Goal: Task Accomplishment & Management: Manage account settings

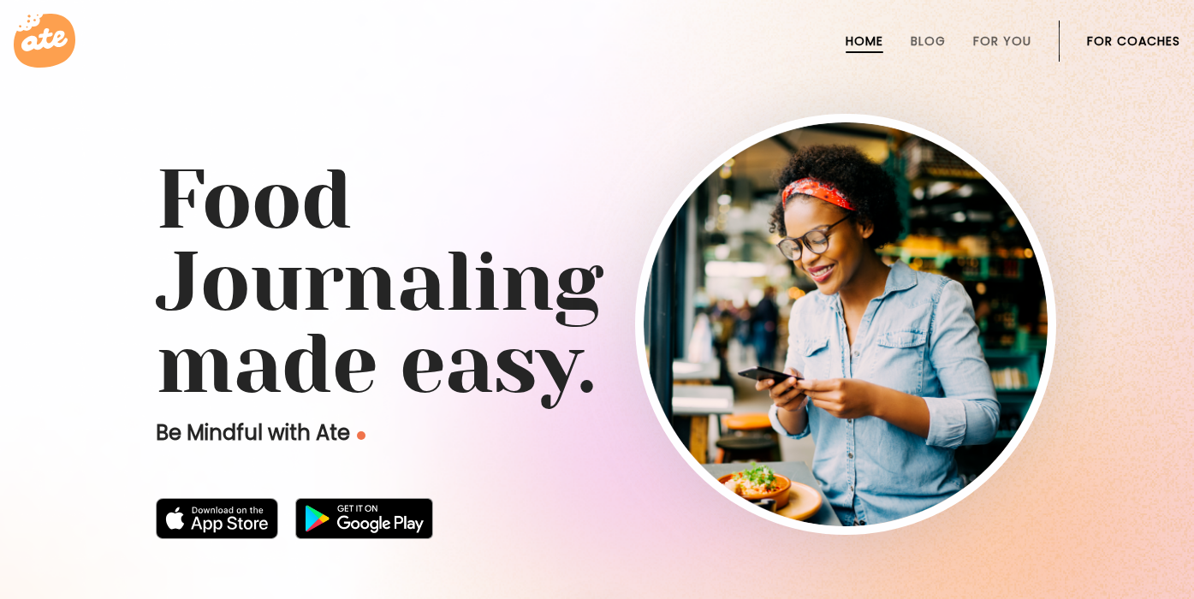
click at [1138, 36] on link "For Coaches" at bounding box center [1133, 41] width 93 height 14
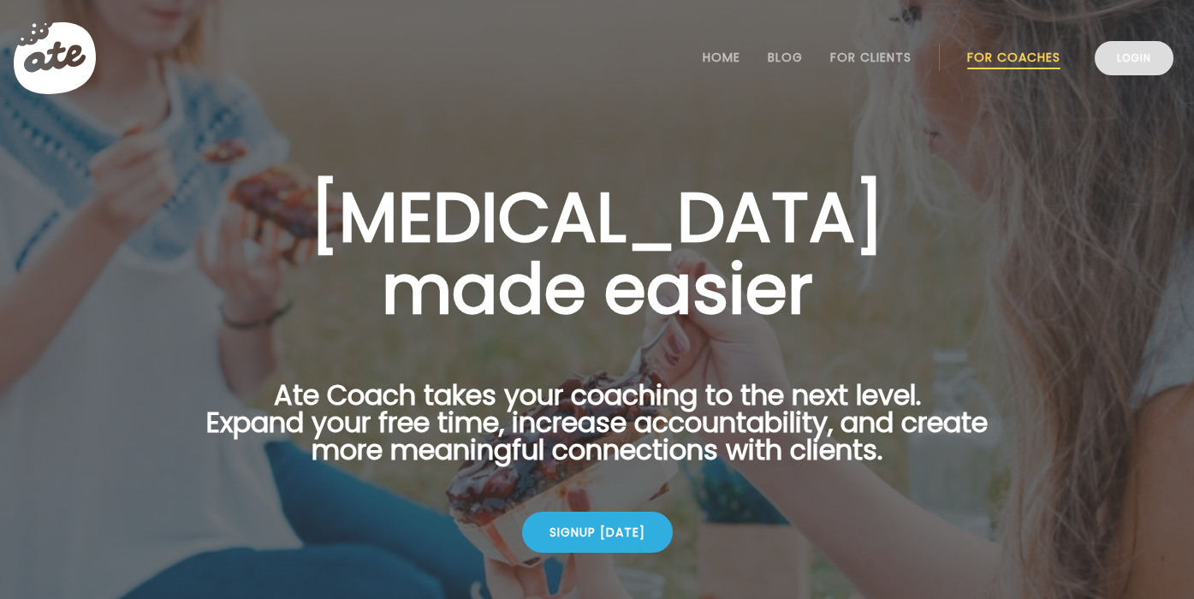
click at [1125, 51] on link "Login" at bounding box center [1134, 58] width 79 height 34
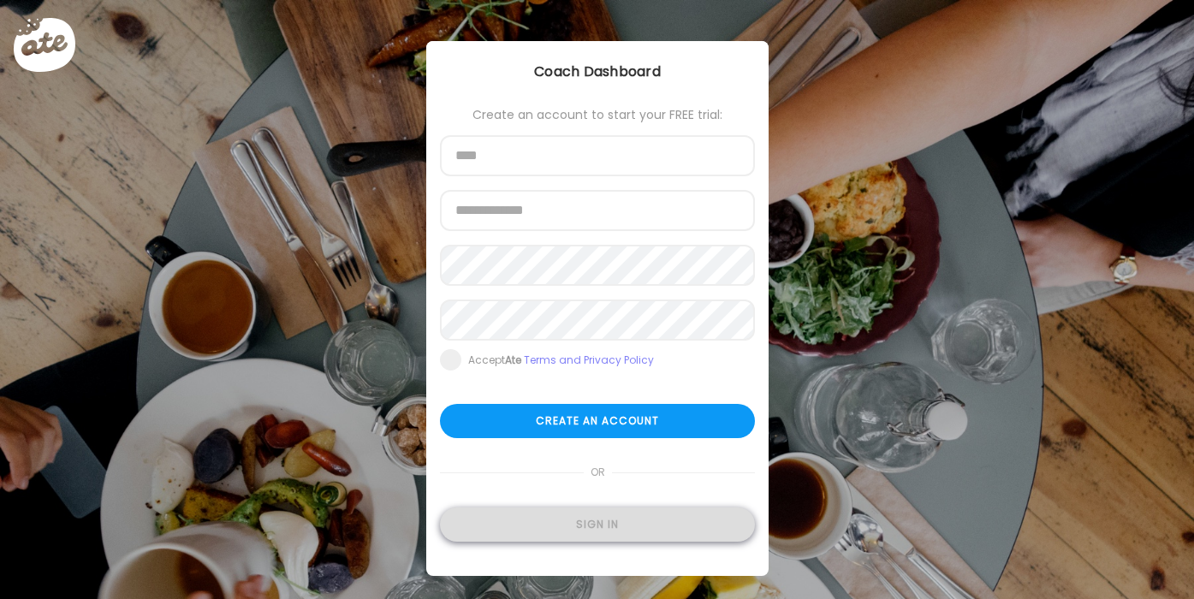
type input "**********"
click at [607, 526] on div "Sign in" at bounding box center [597, 525] width 315 height 34
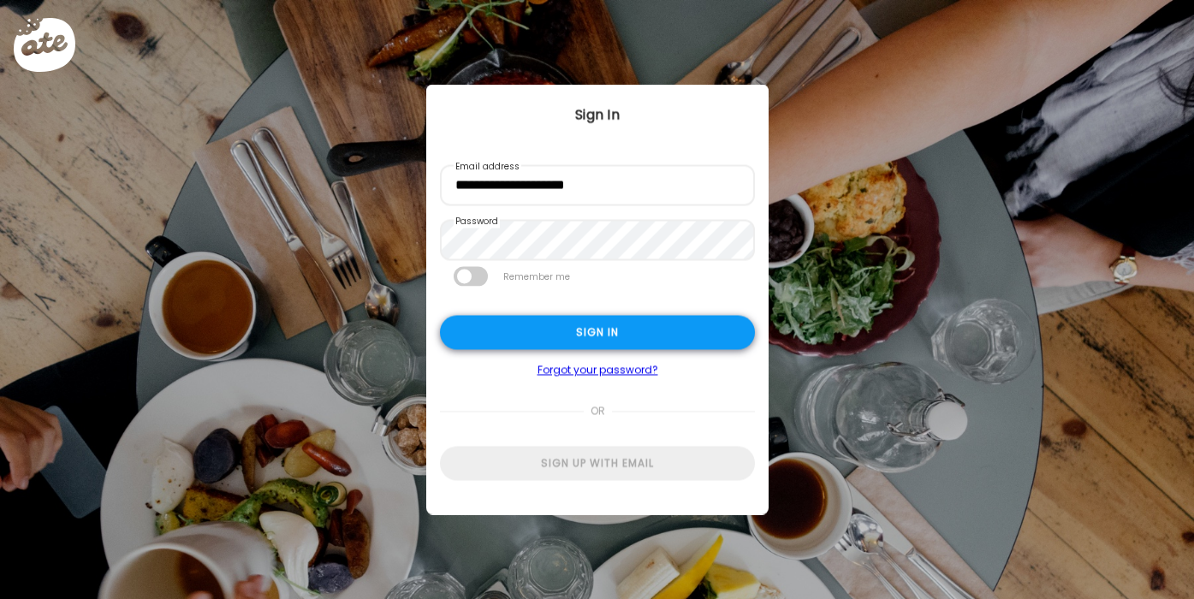
click at [594, 329] on div "Sign in" at bounding box center [597, 333] width 315 height 34
type input "**********"
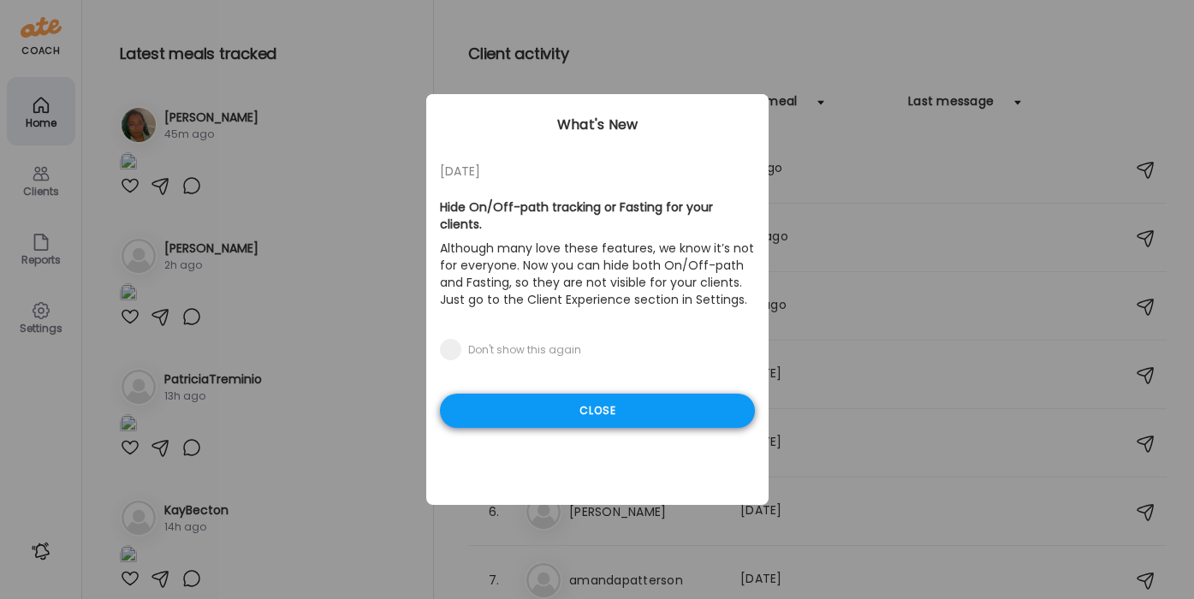
click at [549, 394] on div "Close" at bounding box center [597, 411] width 315 height 34
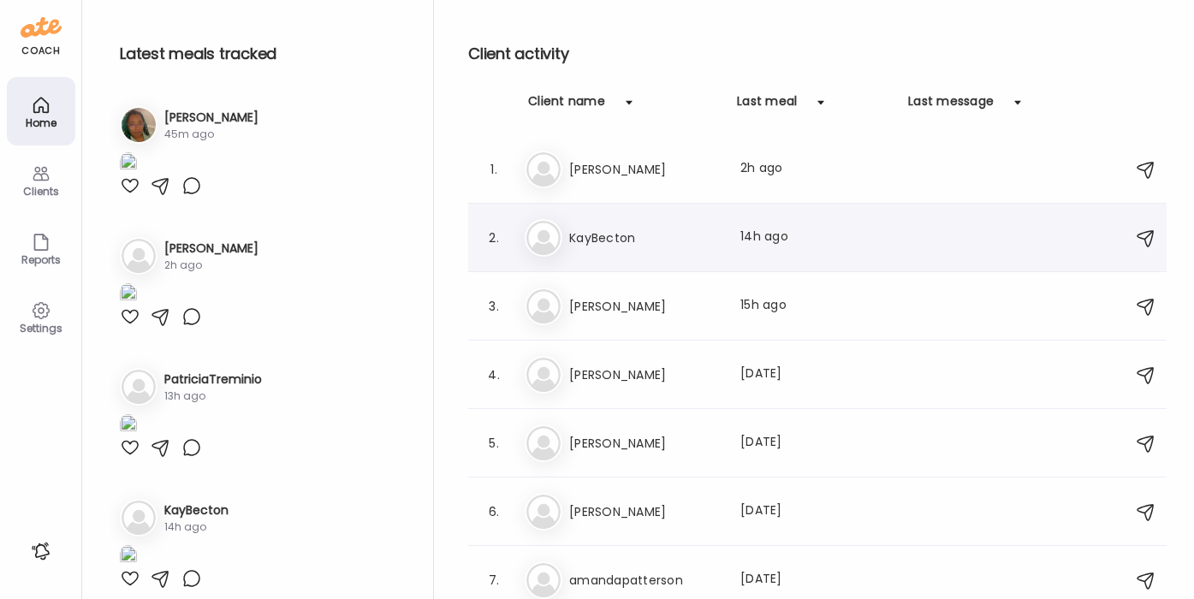
click at [645, 246] on h3 "KayBecton" at bounding box center [644, 238] width 151 height 21
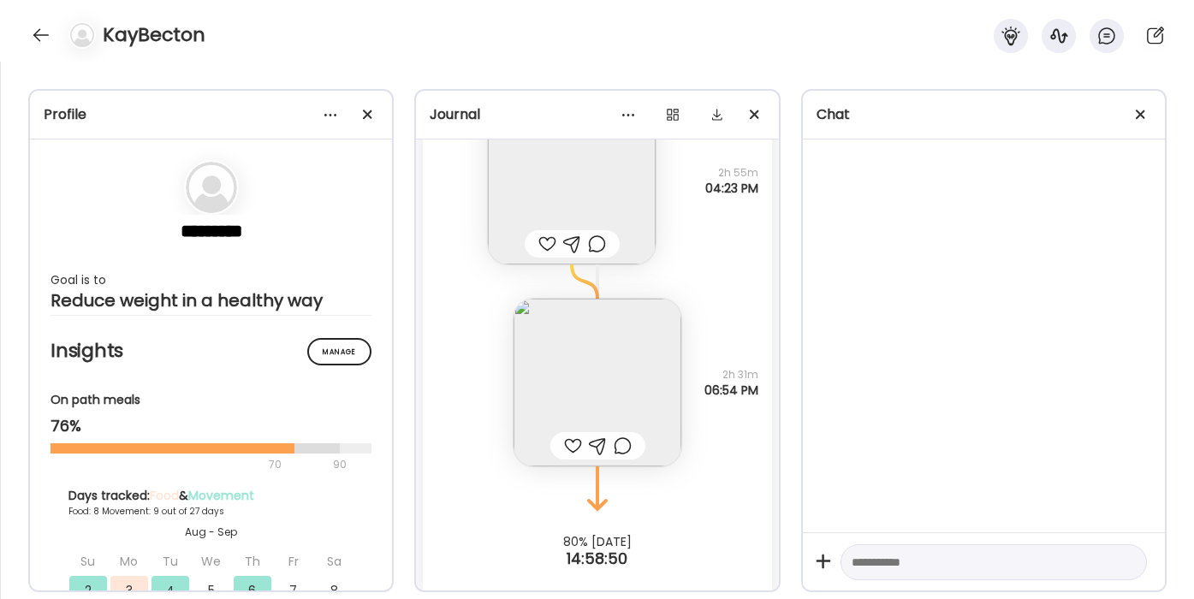
scroll to position [19405, 0]
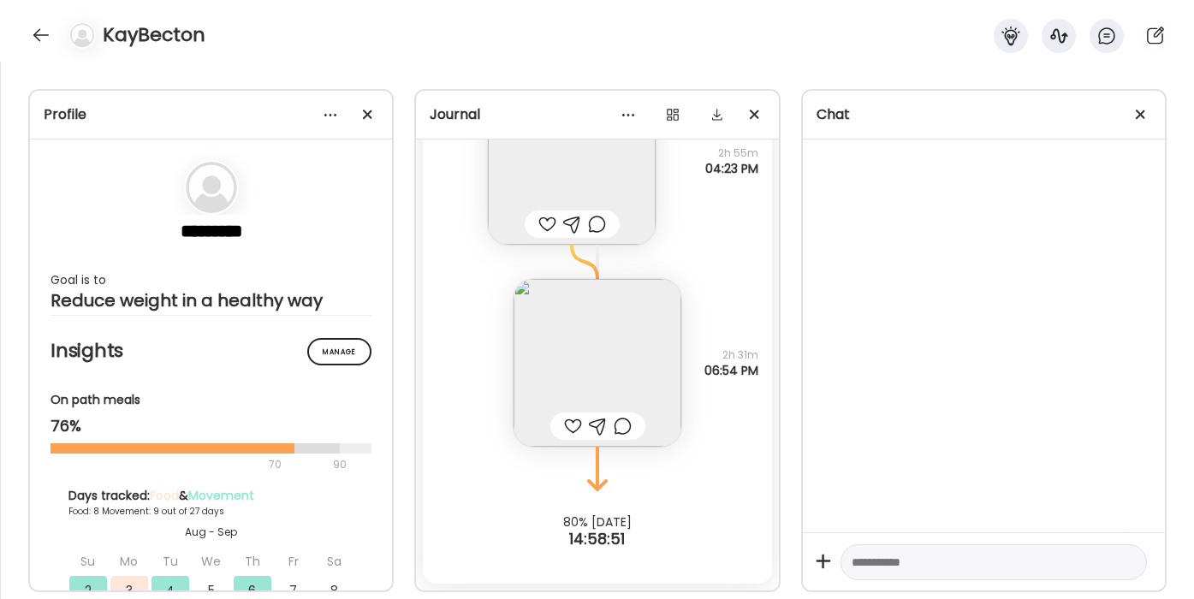
click at [614, 332] on img at bounding box center [598, 363] width 168 height 168
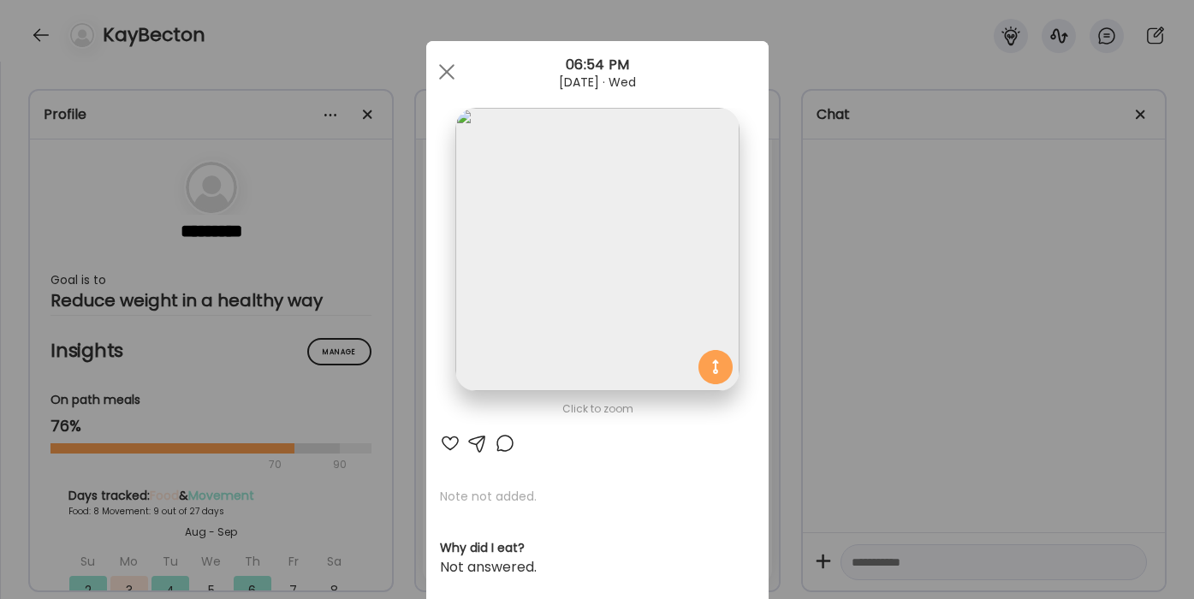
click at [445, 79] on div at bounding box center [447, 72] width 34 height 34
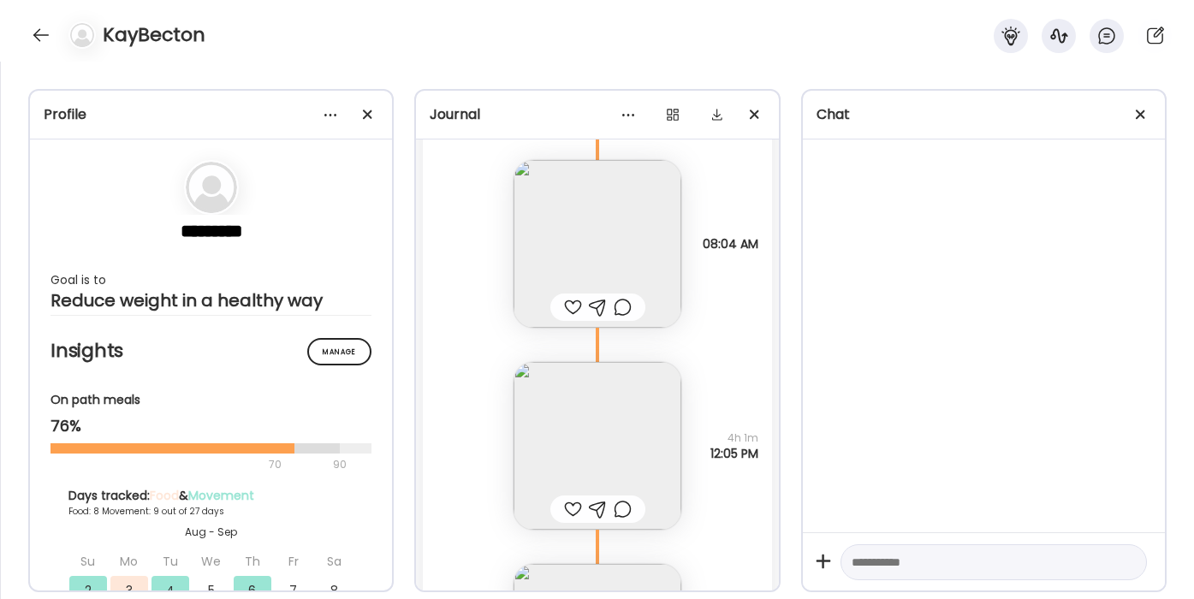
scroll to position [18715, 0]
click at [644, 427] on img at bounding box center [598, 448] width 168 height 168
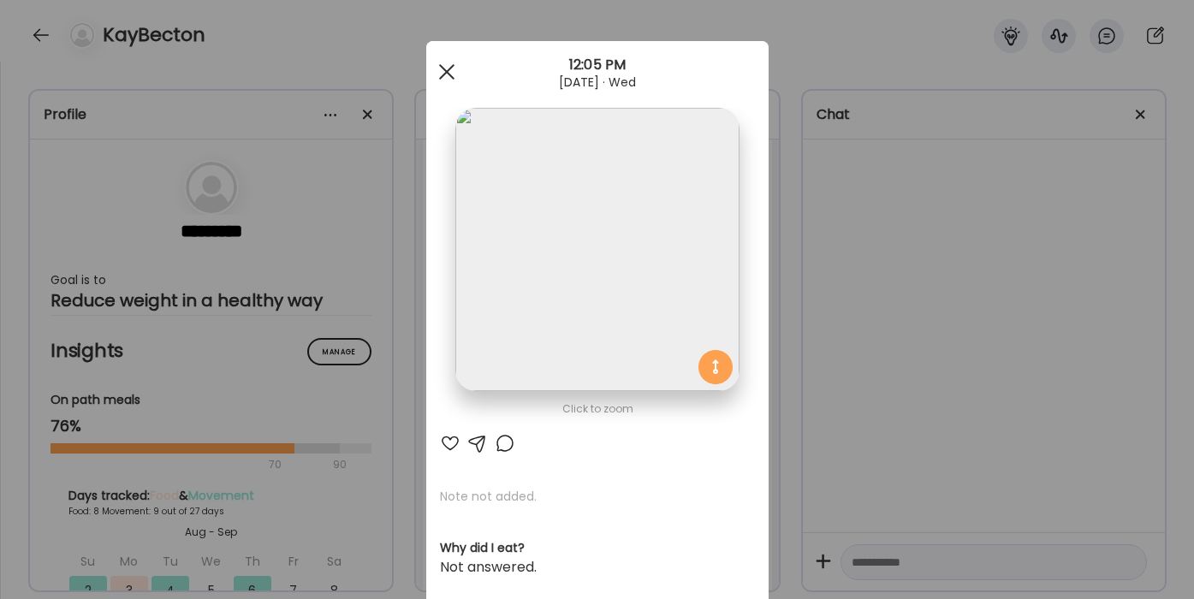
click at [445, 70] on span at bounding box center [445, 71] width 15 height 15
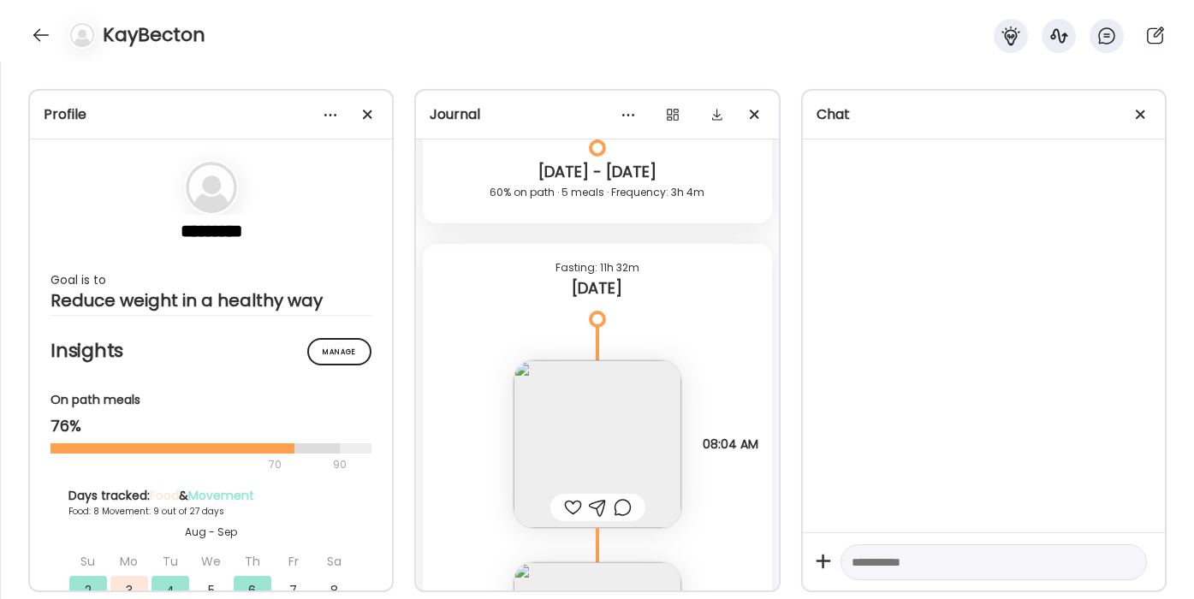
scroll to position [18519, 0]
click at [613, 402] on img at bounding box center [598, 441] width 168 height 168
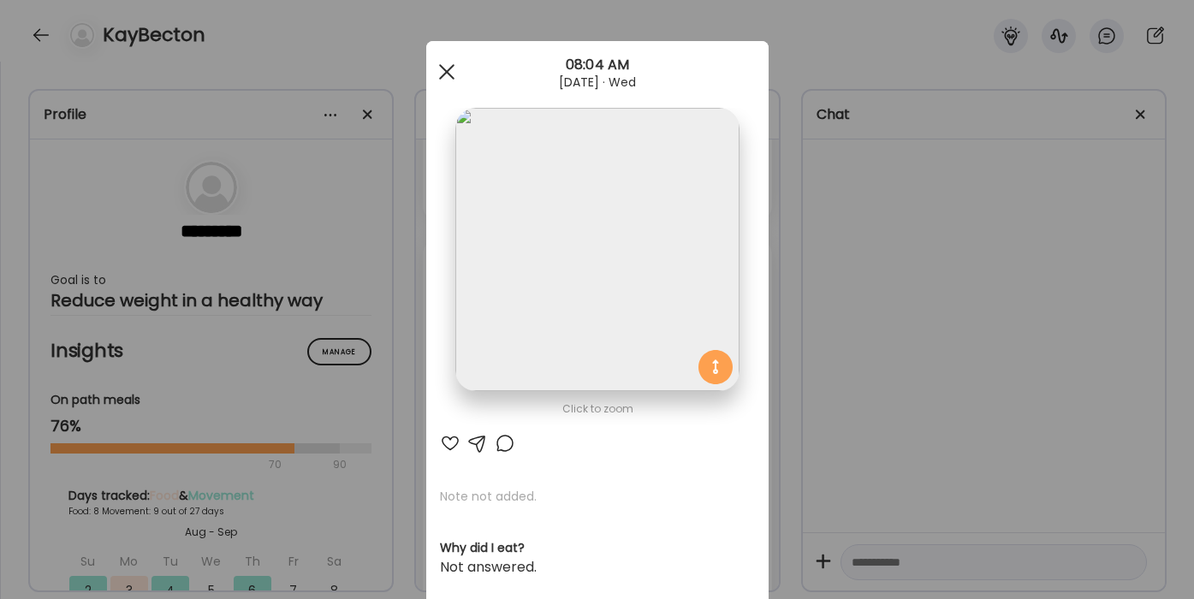
click at [450, 62] on div at bounding box center [447, 72] width 34 height 34
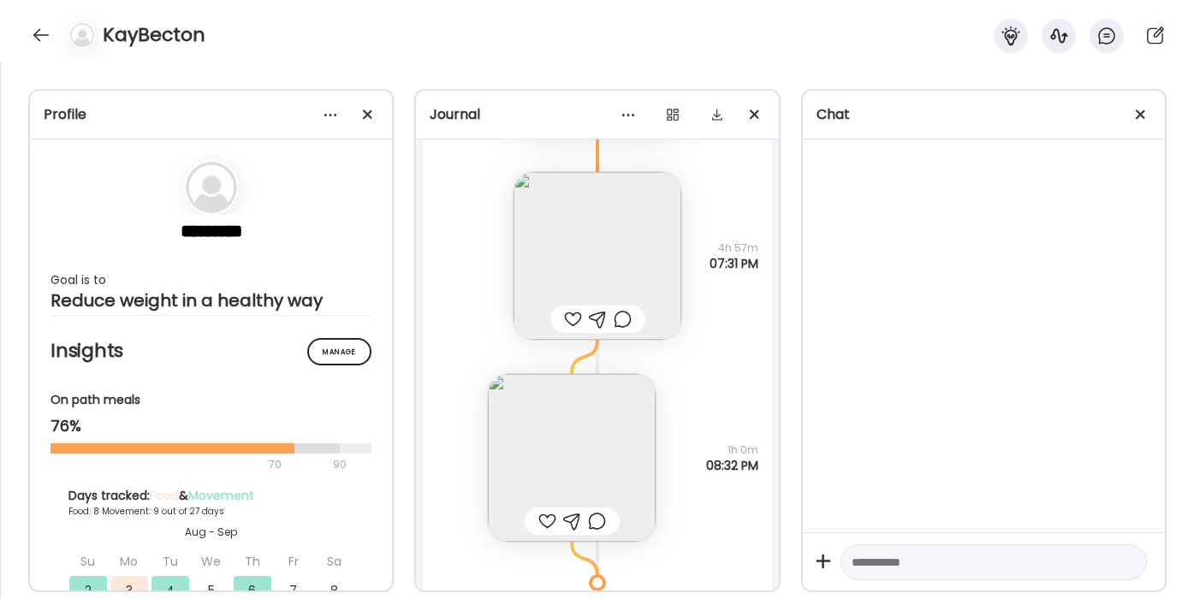
scroll to position [18075, 0]
click at [638, 261] on img at bounding box center [598, 262] width 168 height 168
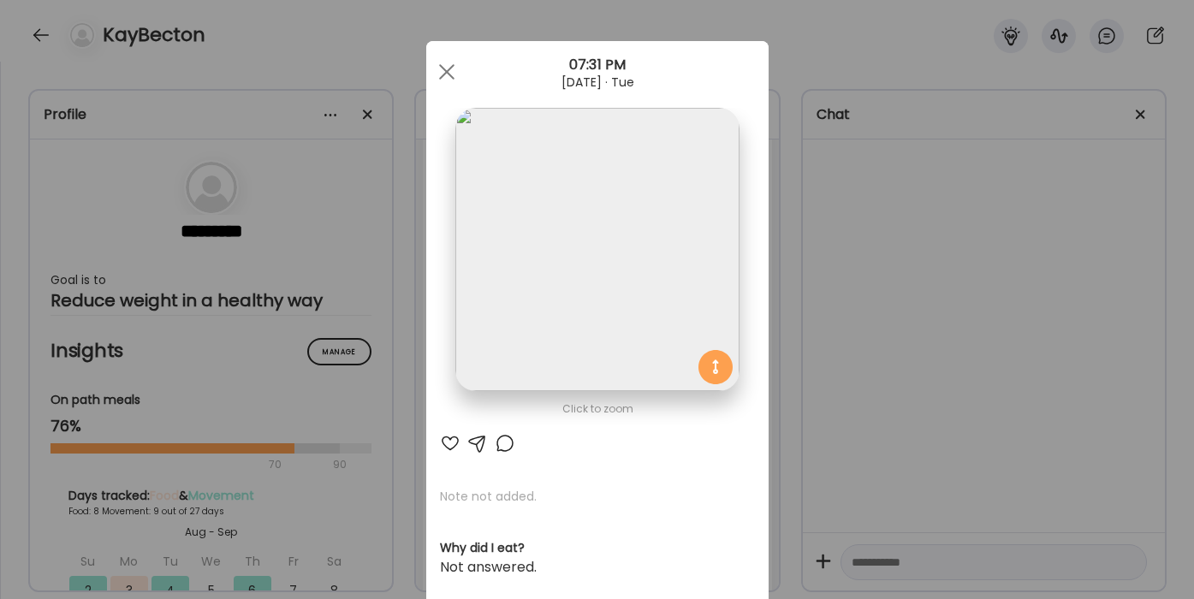
click at [445, 62] on div at bounding box center [447, 72] width 34 height 34
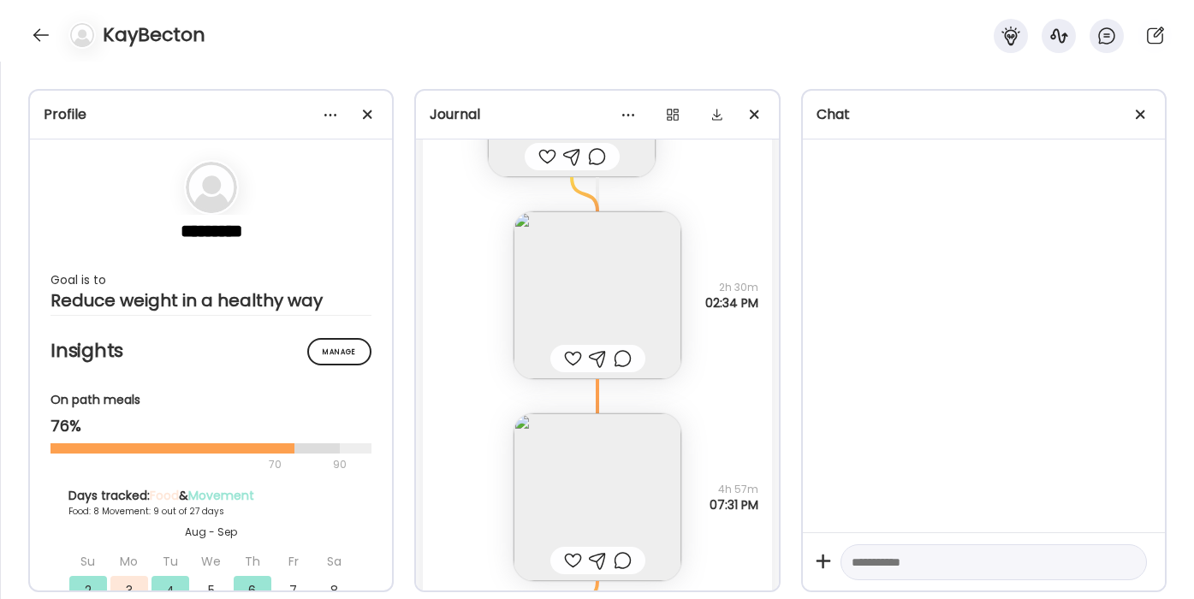
scroll to position [17835, 0]
click at [634, 274] on img at bounding box center [598, 301] width 168 height 168
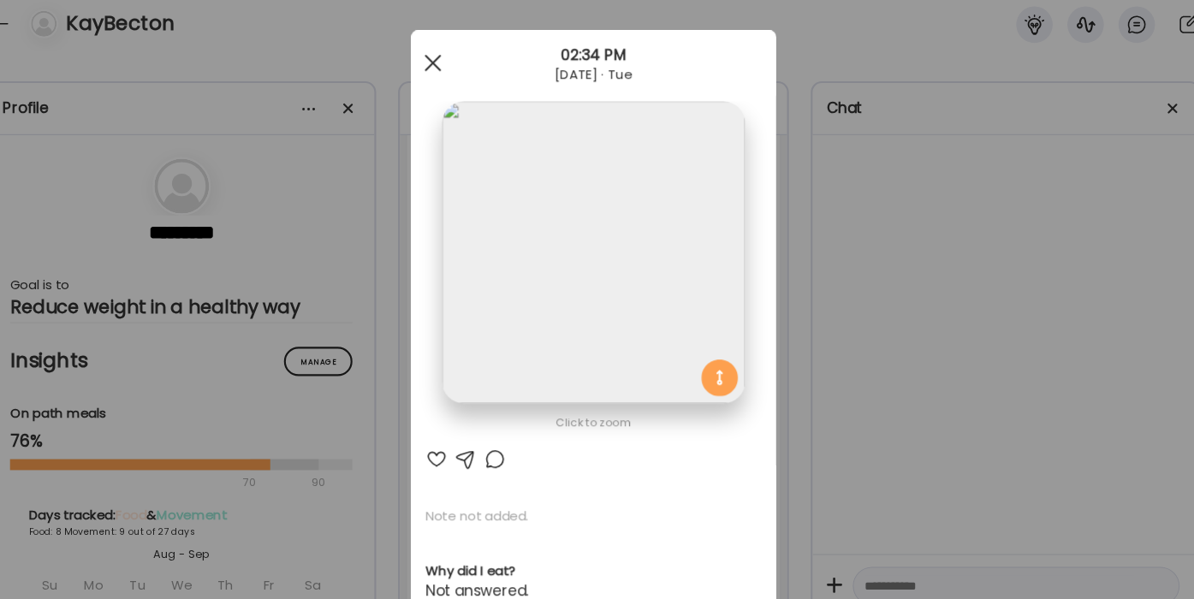
click at [444, 77] on div at bounding box center [447, 72] width 34 height 34
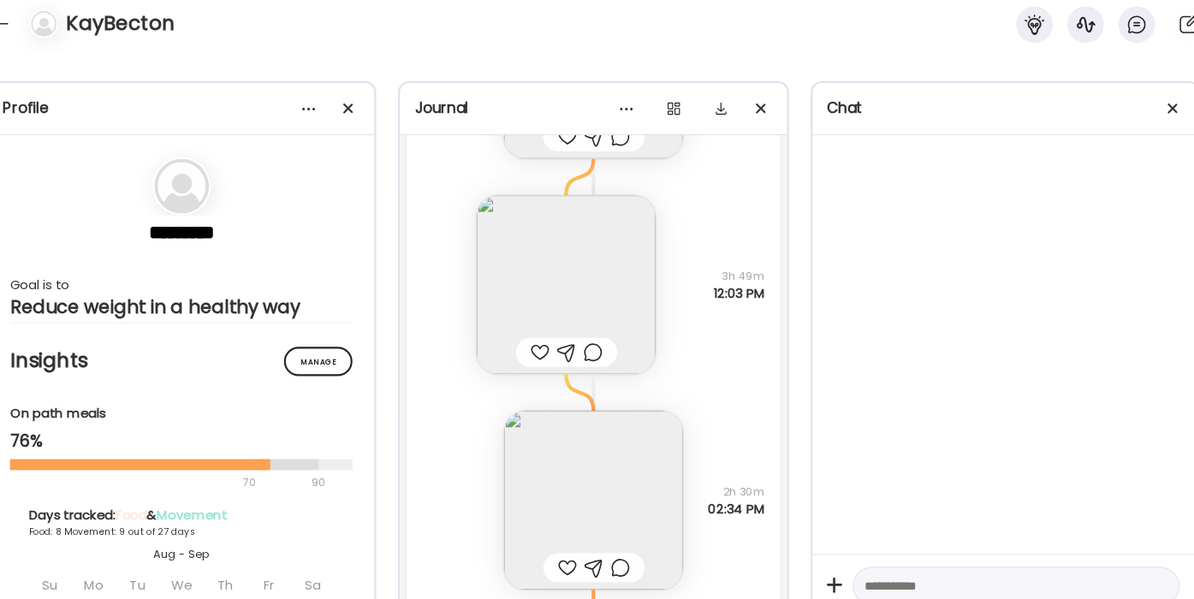
scroll to position [17654, 0]
click at [588, 250] on img at bounding box center [572, 279] width 168 height 168
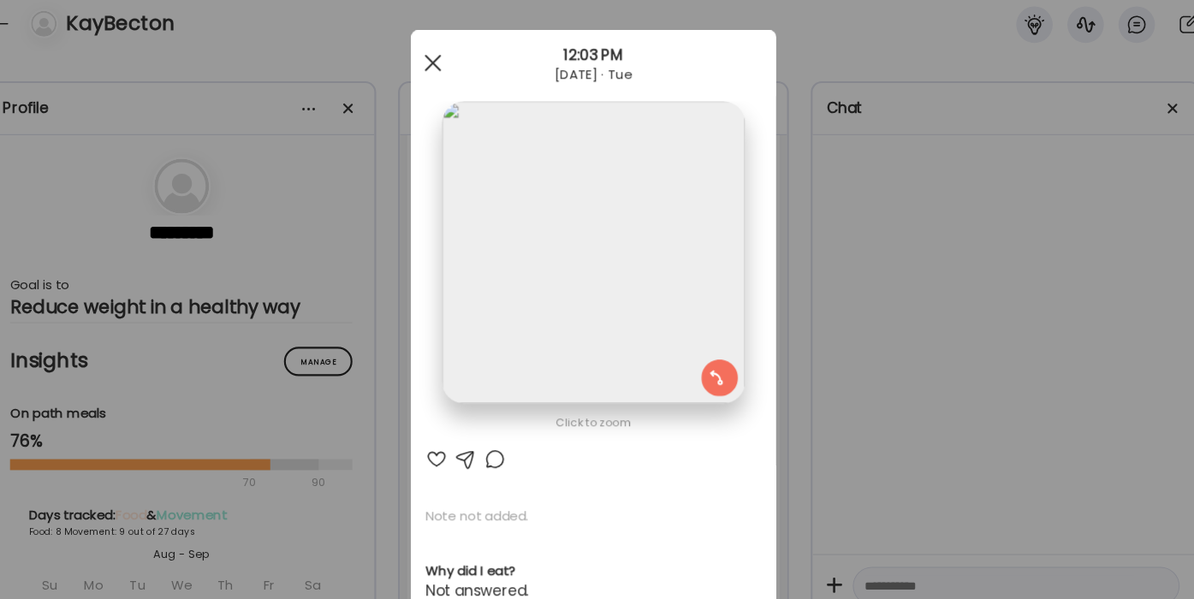
click at [444, 66] on div at bounding box center [447, 72] width 34 height 34
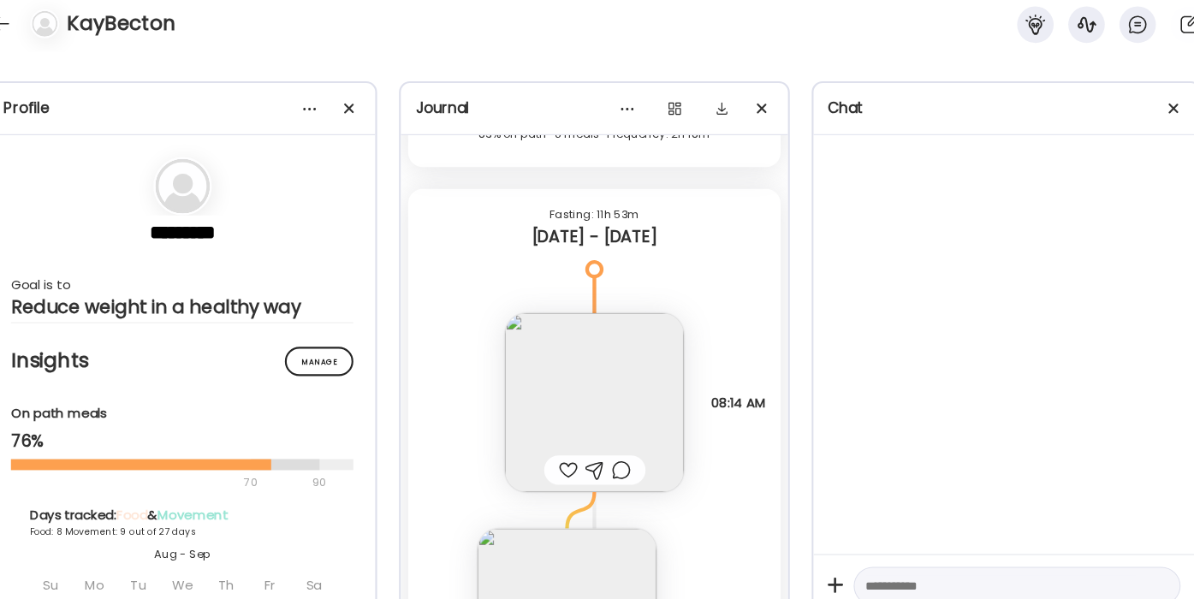
scroll to position [17340, 0]
click at [600, 390] on img at bounding box center [598, 391] width 168 height 168
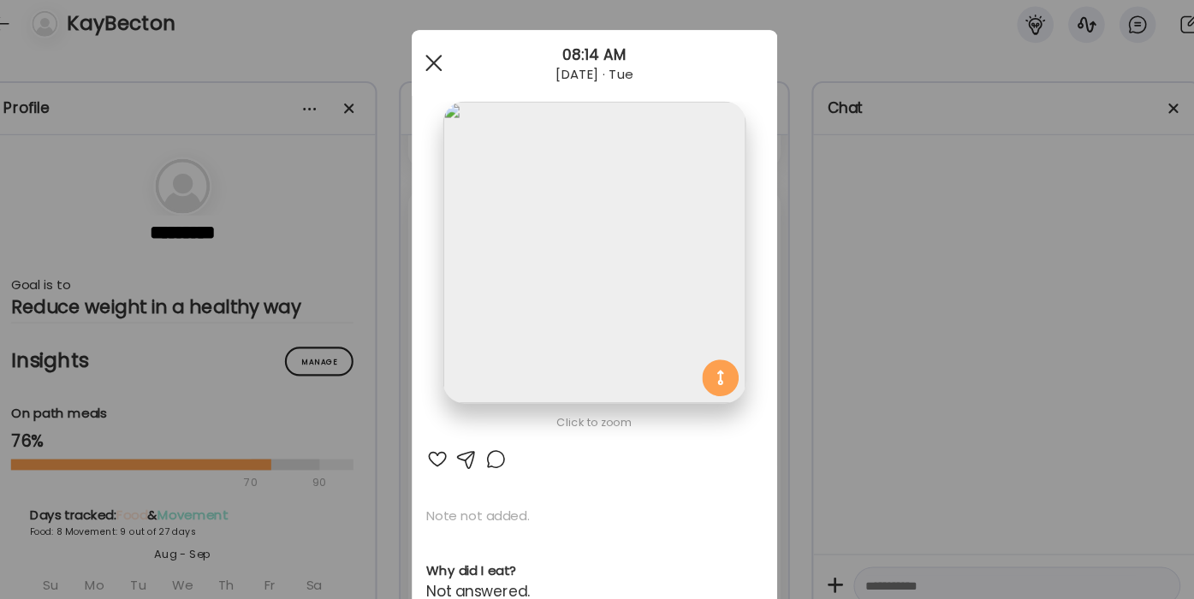
click at [451, 72] on div at bounding box center [447, 72] width 34 height 34
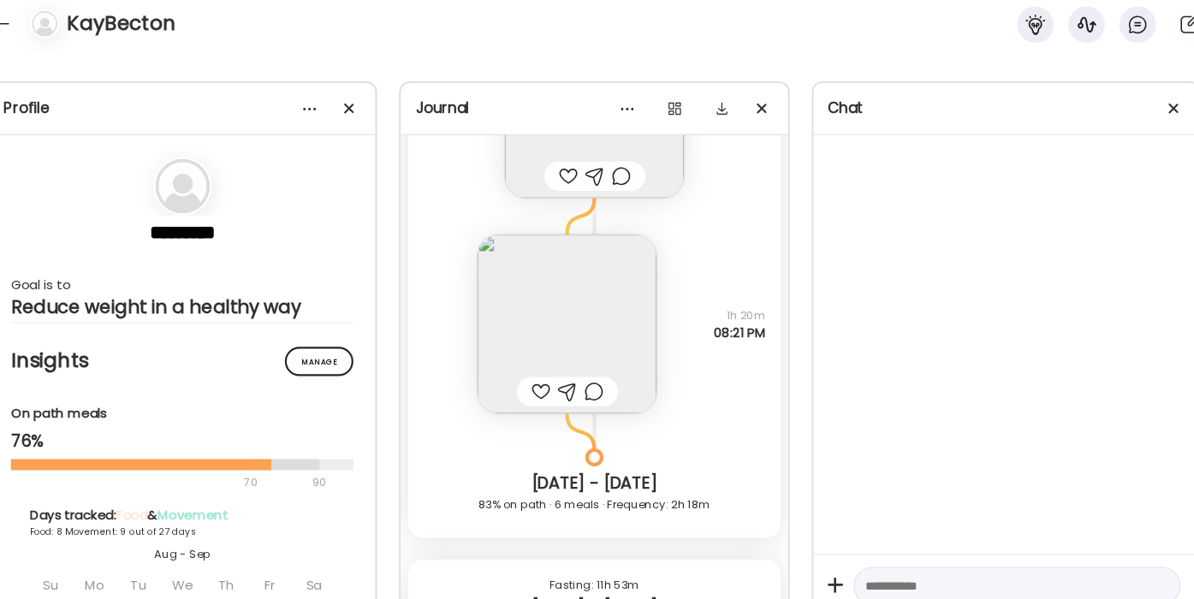
scroll to position [16993, 0]
click at [627, 314] on img at bounding box center [572, 318] width 168 height 168
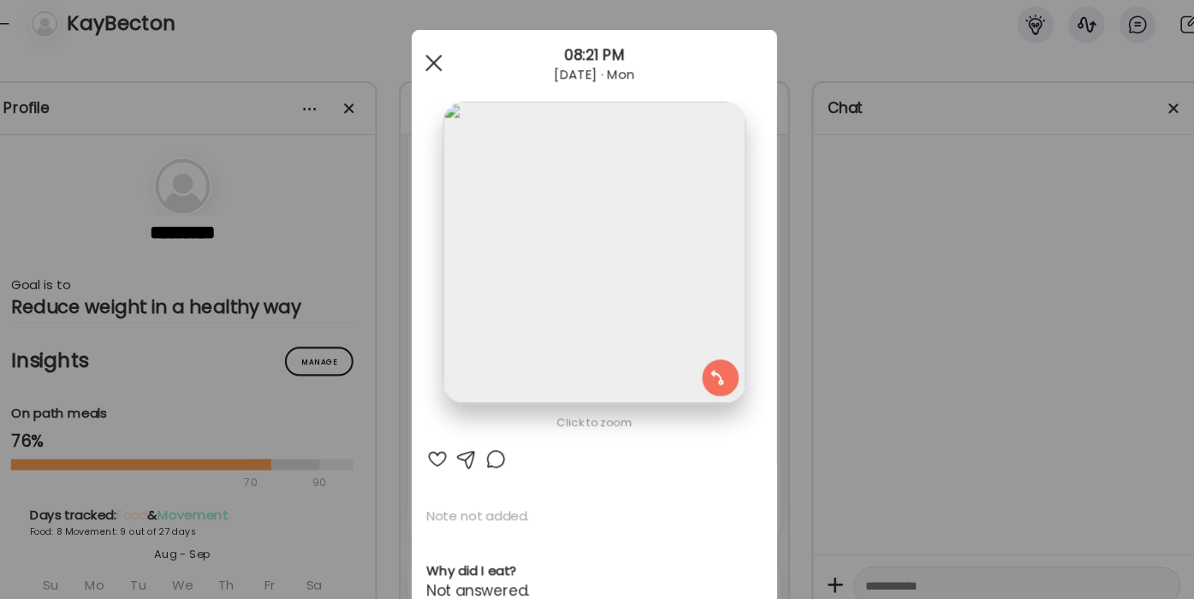
click at [445, 62] on div at bounding box center [447, 72] width 34 height 34
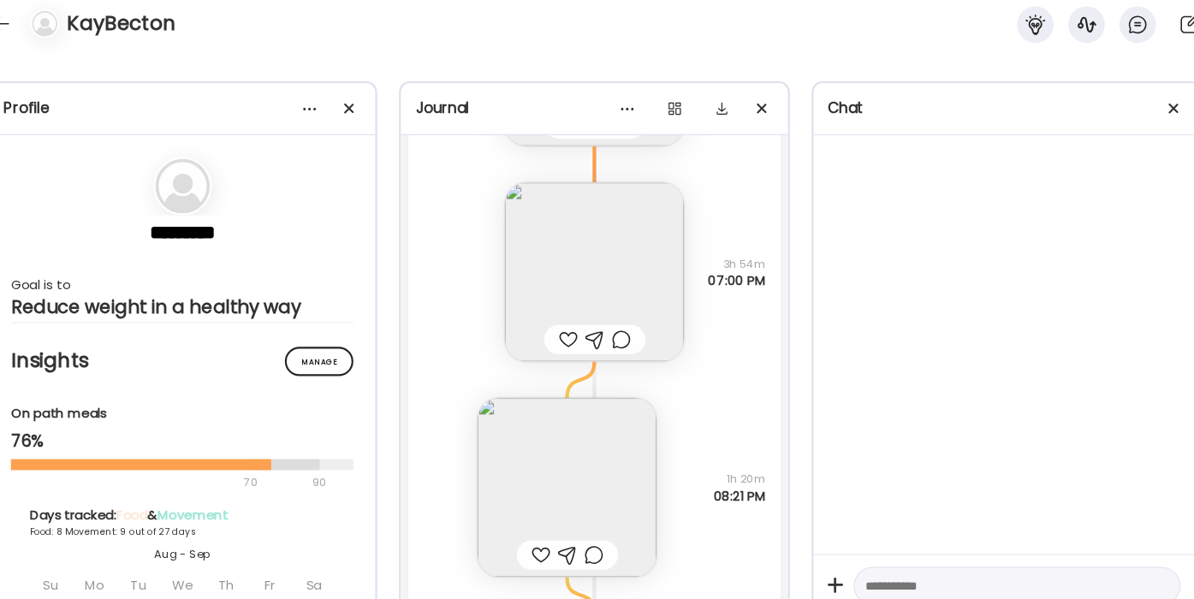
scroll to position [16839, 0]
click at [637, 269] on img at bounding box center [598, 269] width 168 height 168
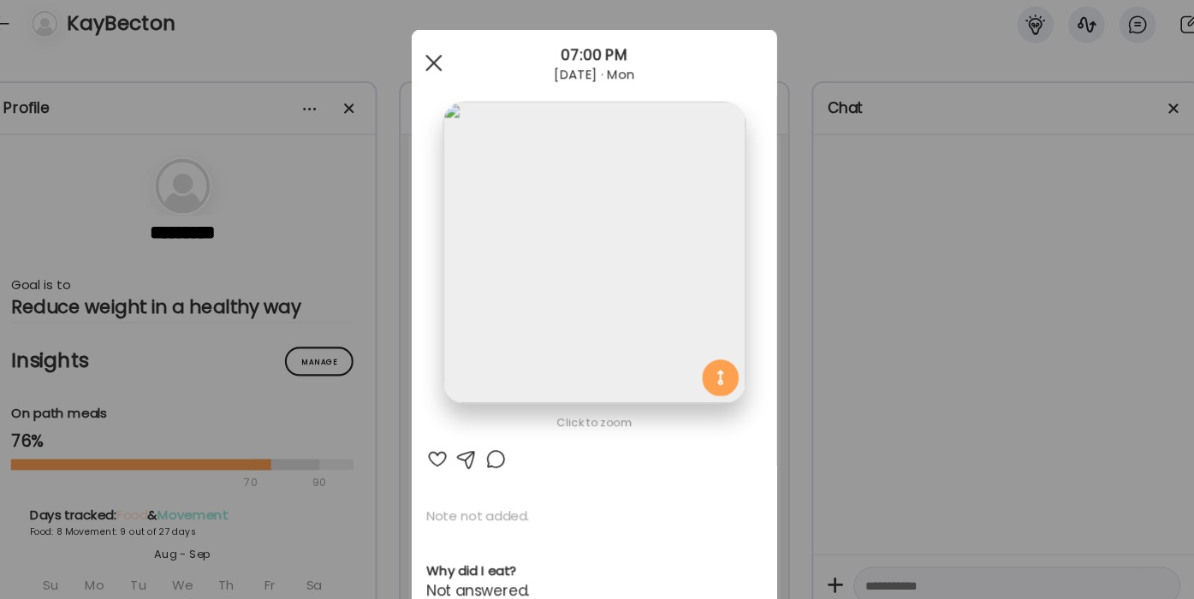
click at [447, 74] on span at bounding box center [445, 71] width 15 height 15
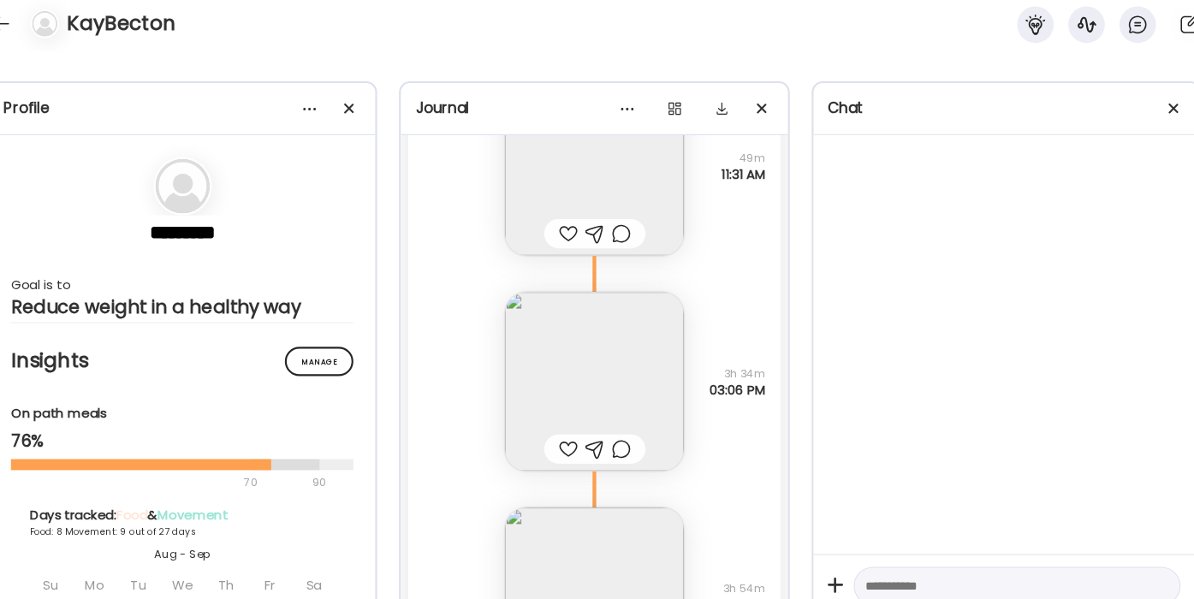
scroll to position [16519, 0]
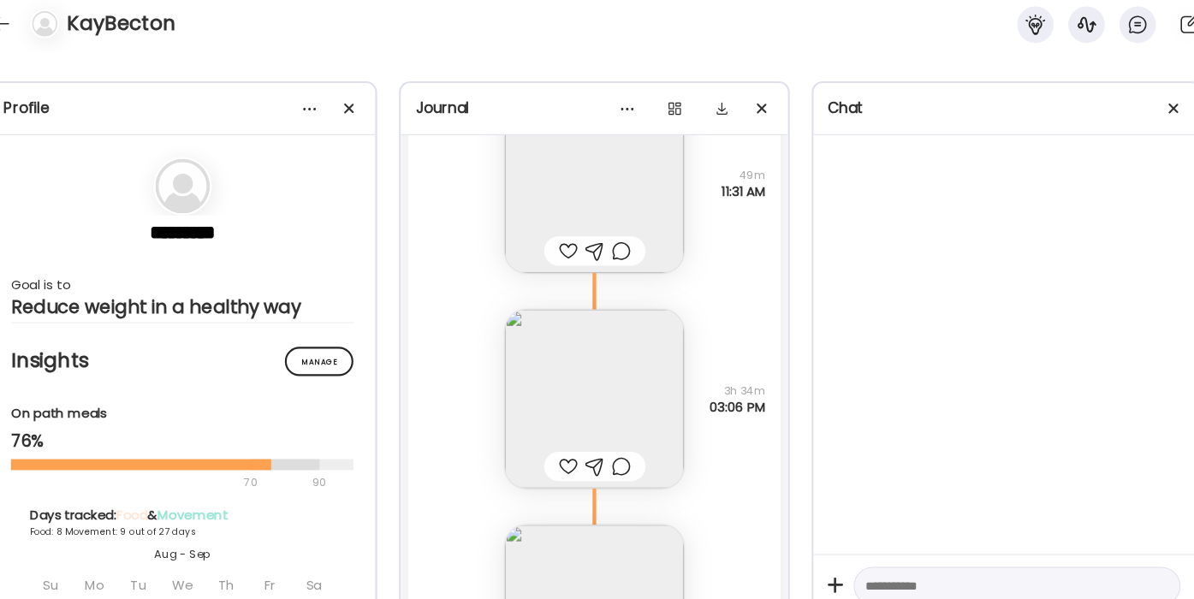
click at [605, 345] on img at bounding box center [598, 387] width 168 height 168
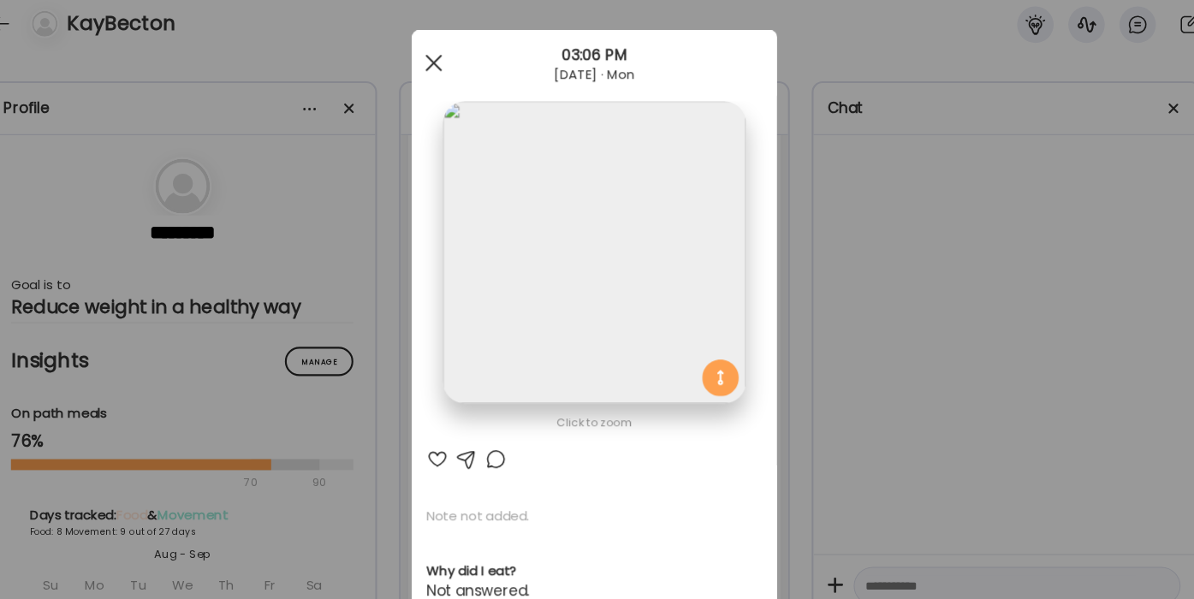
click at [448, 76] on div at bounding box center [447, 72] width 34 height 34
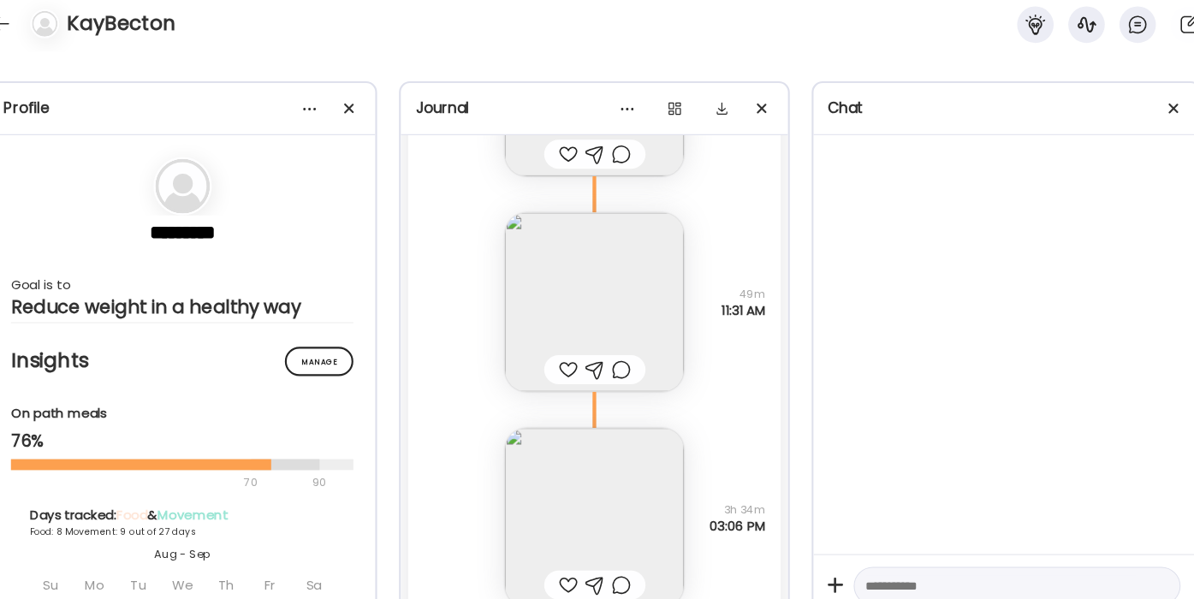
scroll to position [16365, 0]
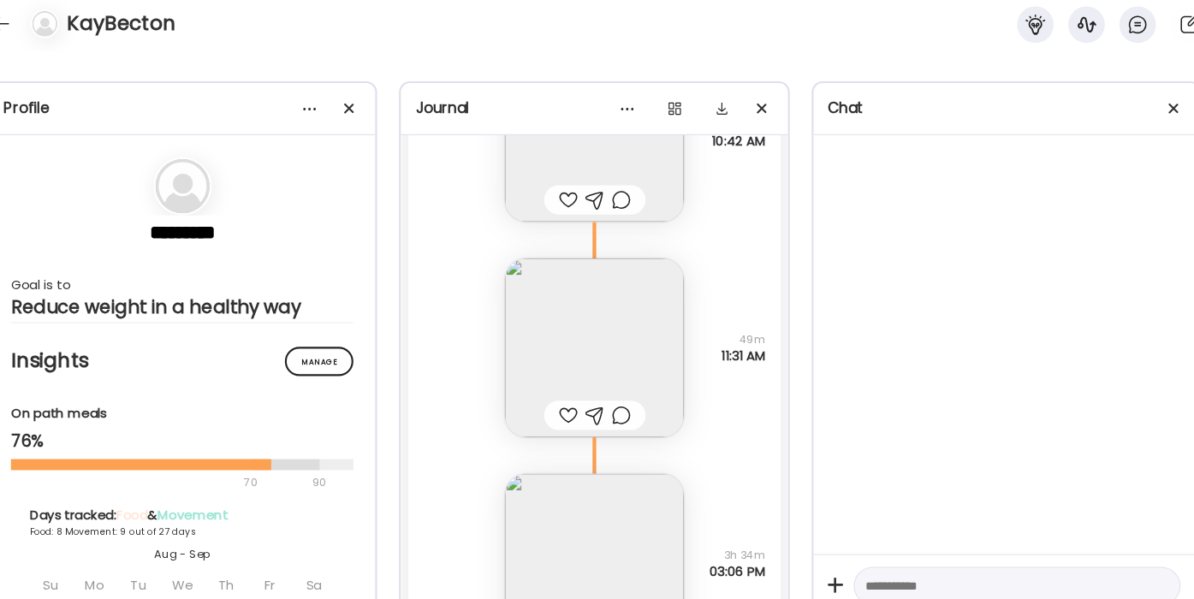
click at [620, 330] on img at bounding box center [598, 339] width 168 height 168
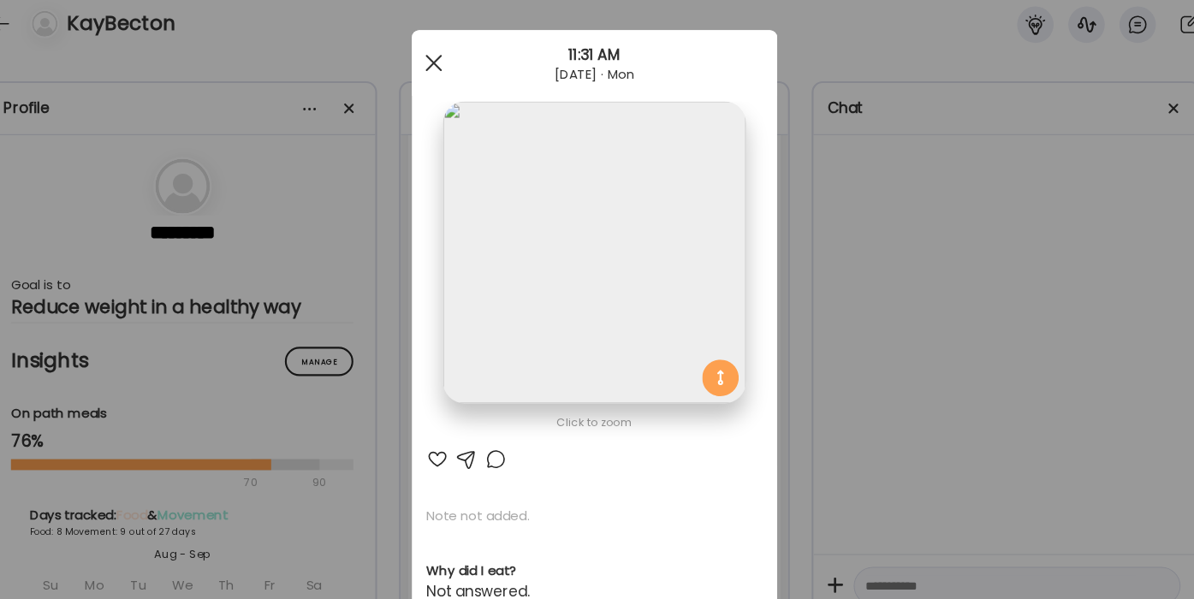
click at [442, 70] on div at bounding box center [447, 72] width 34 height 34
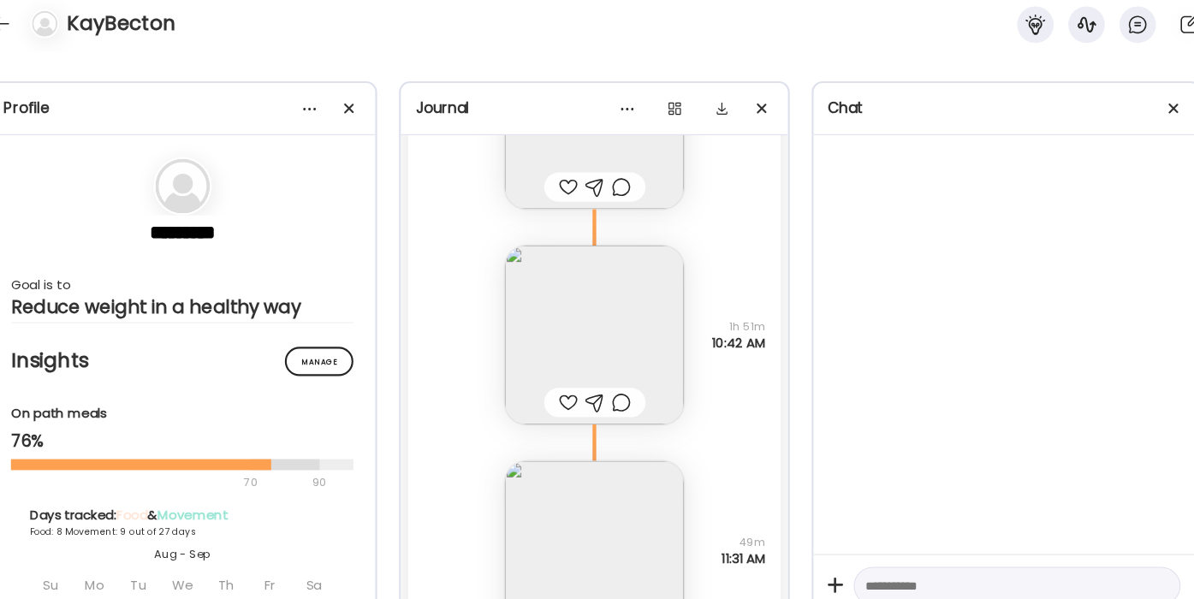
scroll to position [16172, 0]
click at [631, 293] on img at bounding box center [598, 330] width 168 height 168
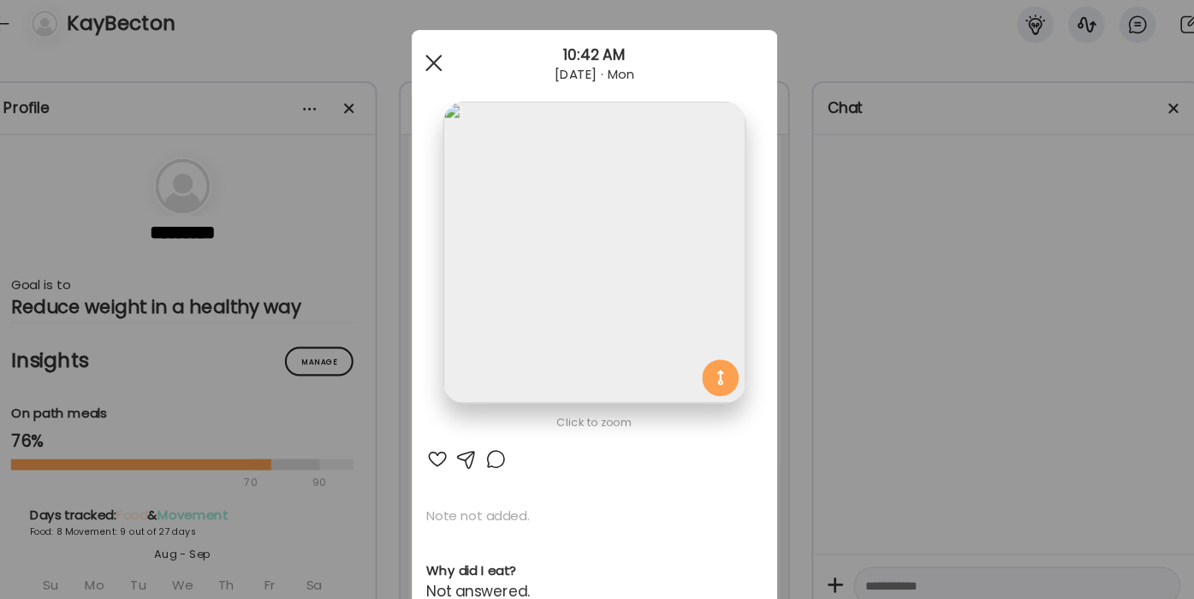
click at [448, 69] on span at bounding box center [445, 71] width 15 height 15
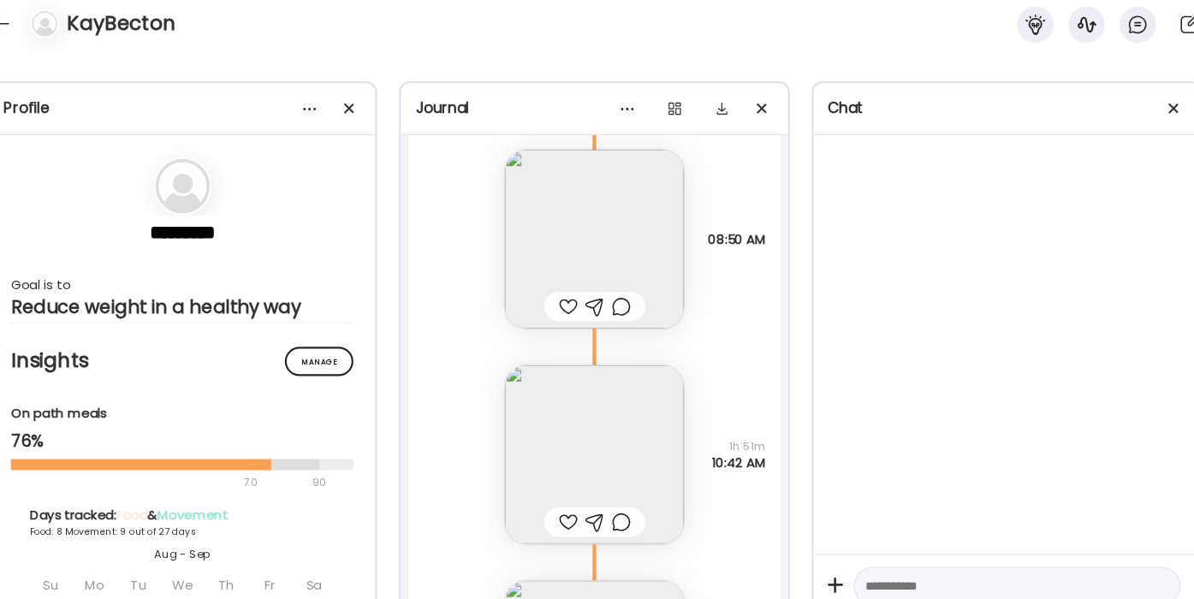
scroll to position [16055, 0]
click at [663, 250] on img at bounding box center [598, 245] width 168 height 168
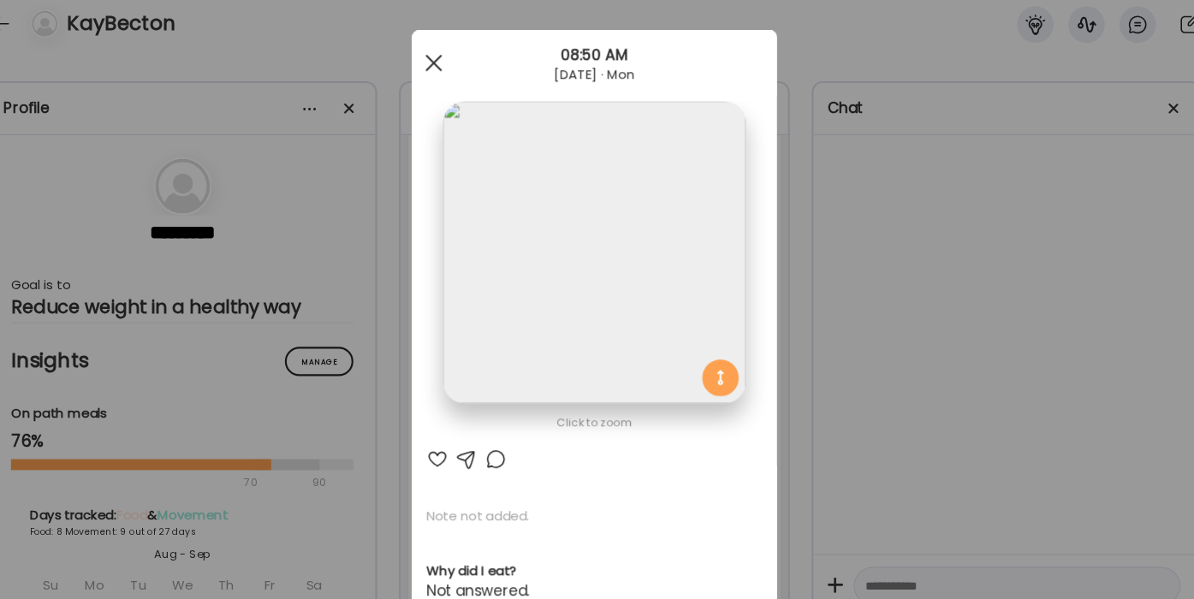
click at [448, 67] on span at bounding box center [445, 71] width 15 height 15
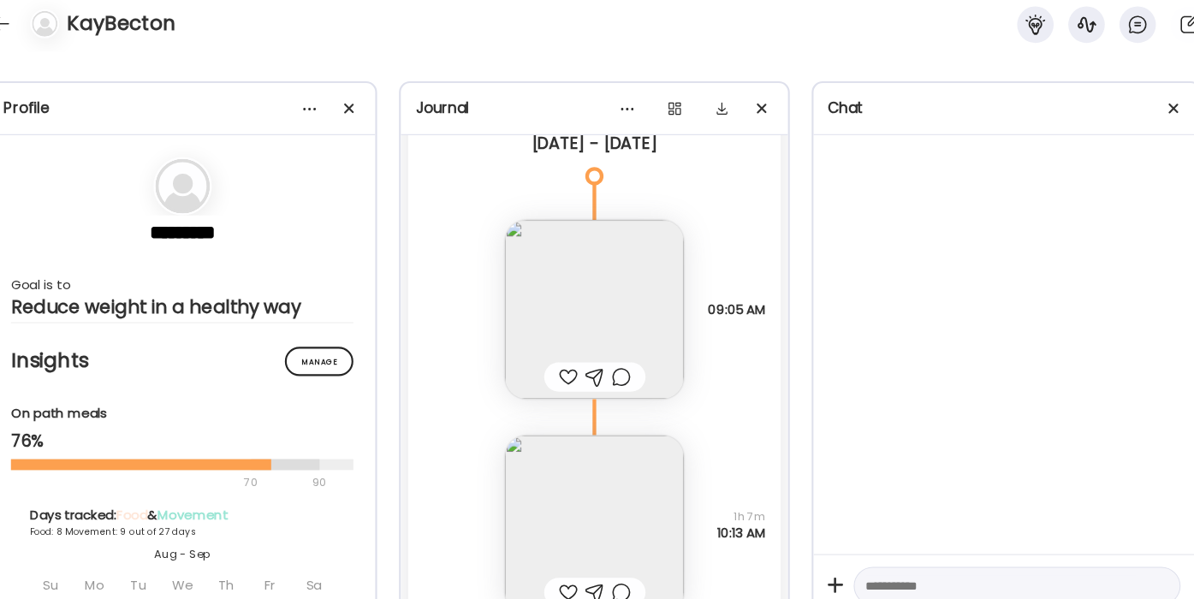
scroll to position [14255, 0]
